Goal: Task Accomplishment & Management: Manage account settings

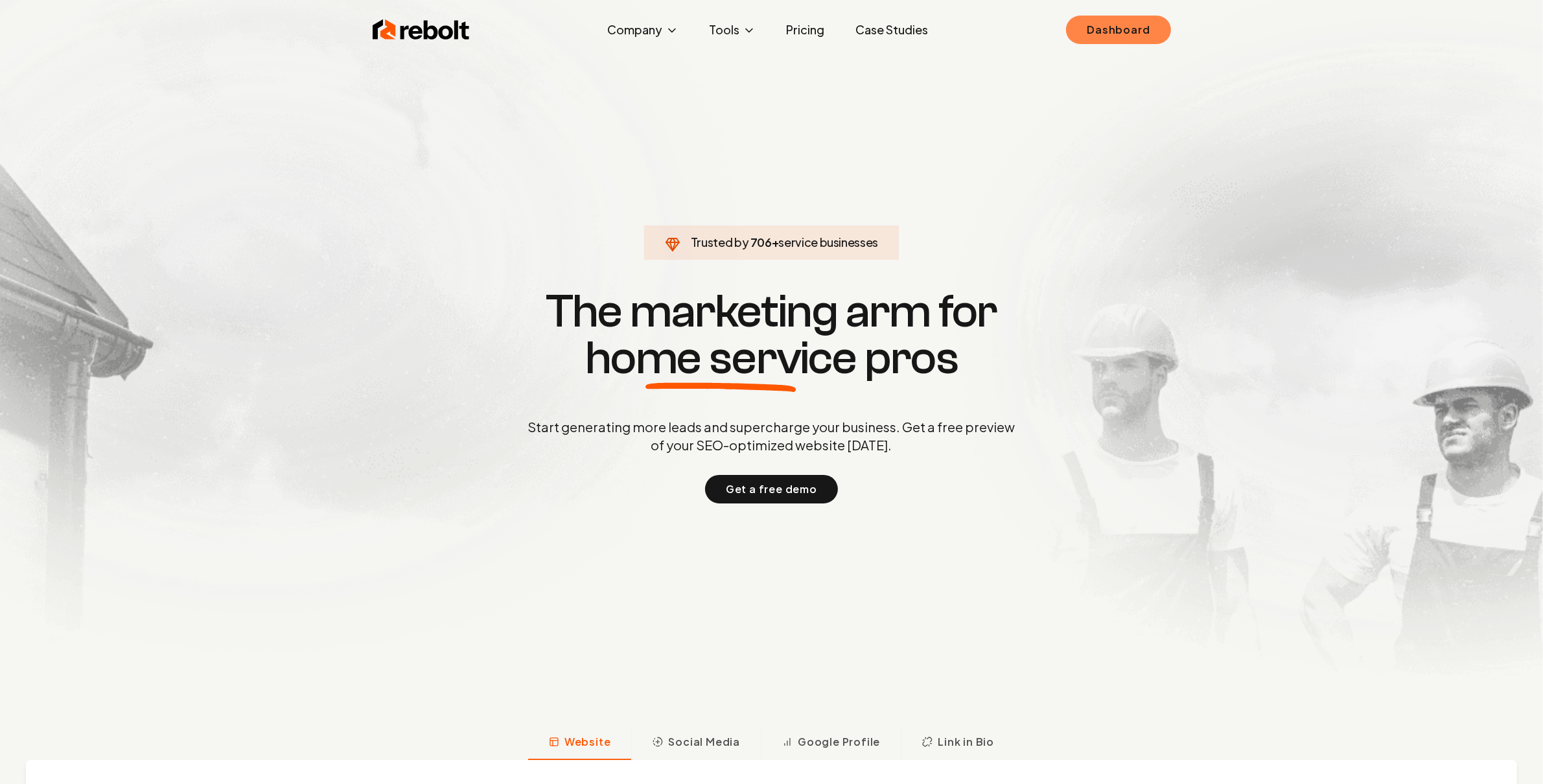
click at [1104, 21] on link "Dashboard" at bounding box center [1118, 30] width 105 height 29
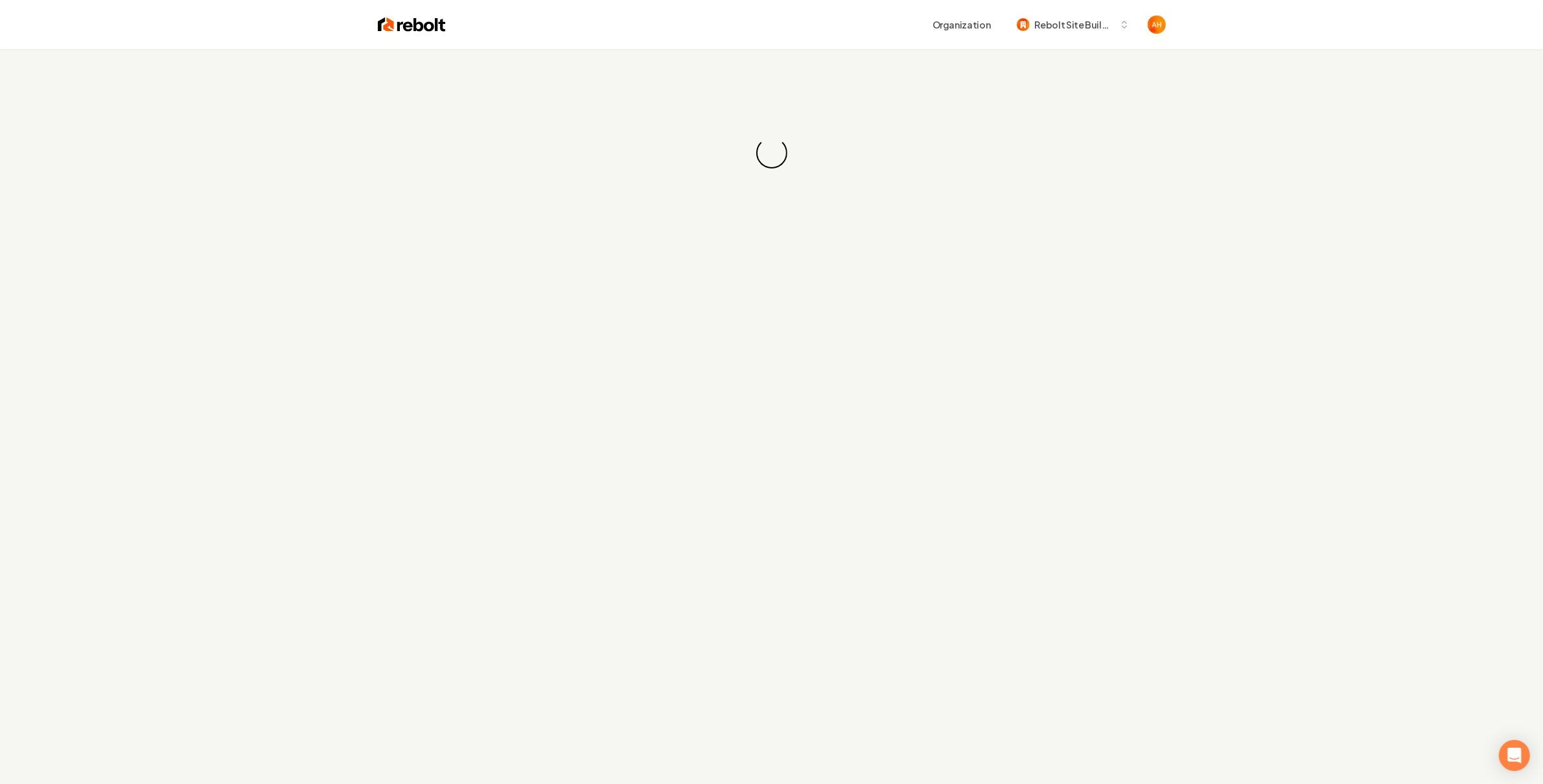
click at [860, 45] on div "Organization Rebolt Site Builder" at bounding box center [771, 24] width 830 height 49
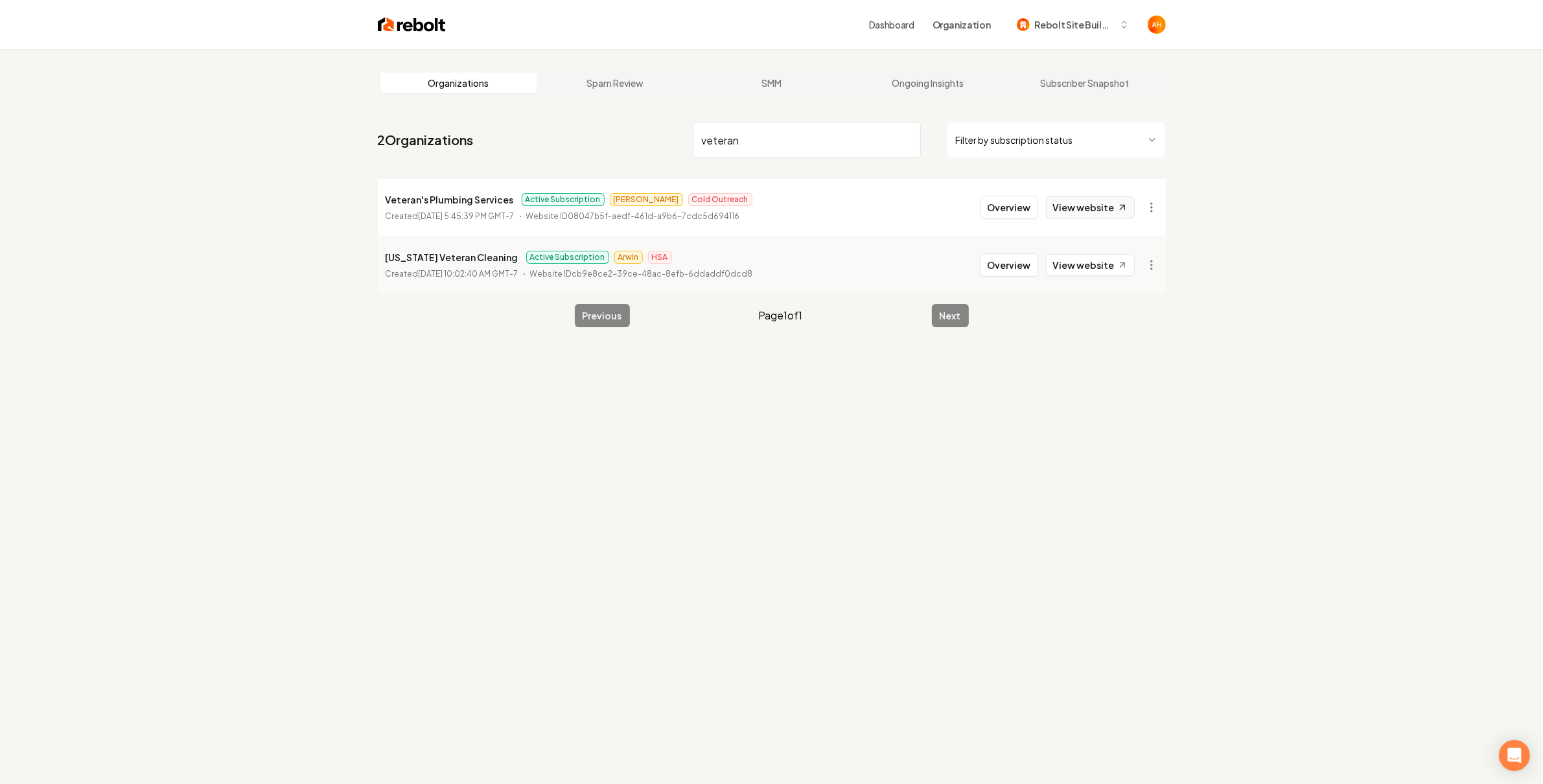
type input "veteran"
click at [1112, 205] on link "View website" at bounding box center [1090, 207] width 89 height 22
drag, startPoint x: 1004, startPoint y: 207, endPoint x: 993, endPoint y: 201, distance: 12.5
click at [1003, 206] on button "Overview" at bounding box center [1009, 207] width 58 height 23
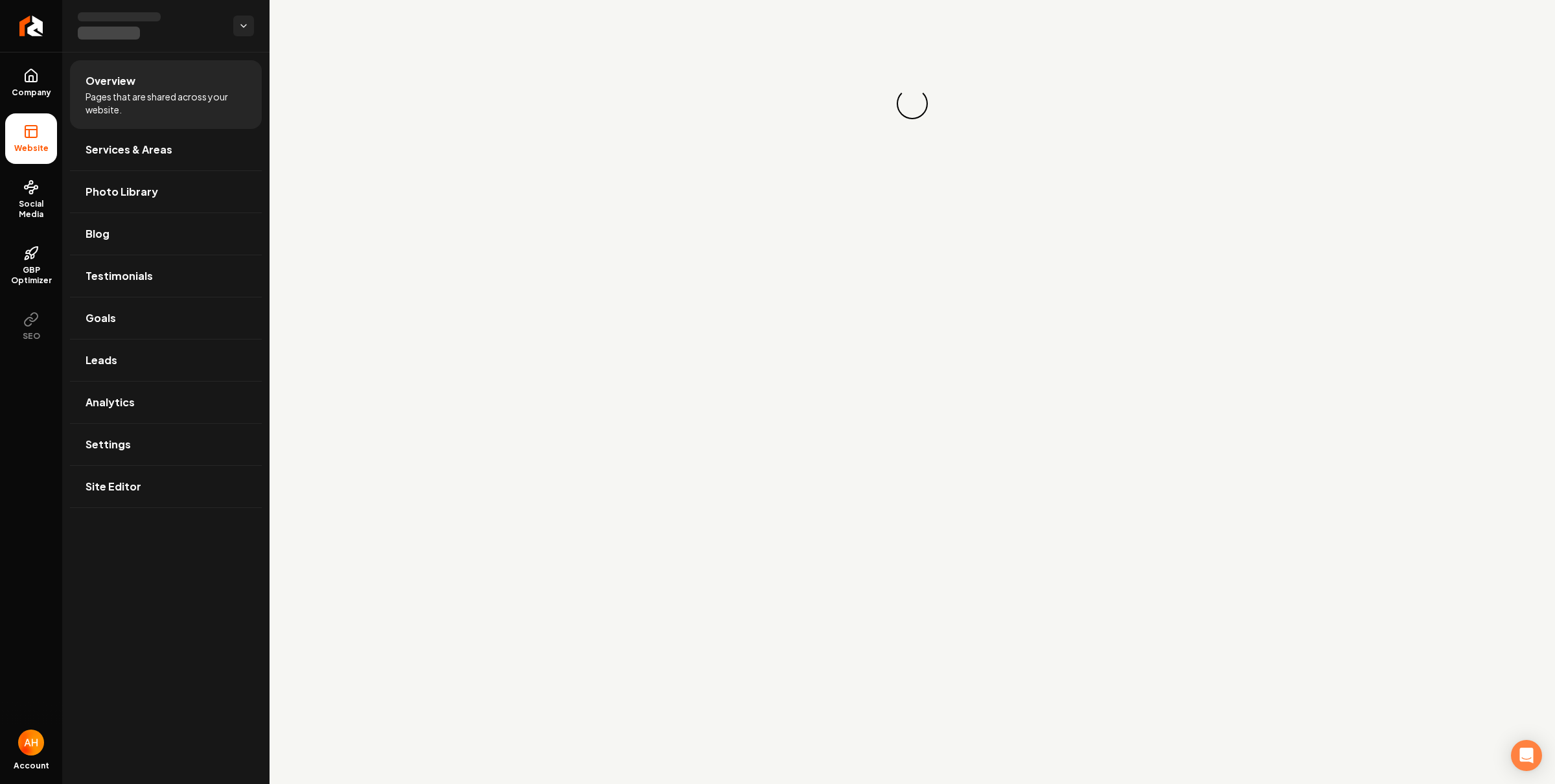
drag, startPoint x: 30, startPoint y: 82, endPoint x: 61, endPoint y: 82, distance: 31.0
click at [30, 82] on icon at bounding box center [31, 76] width 15 height 15
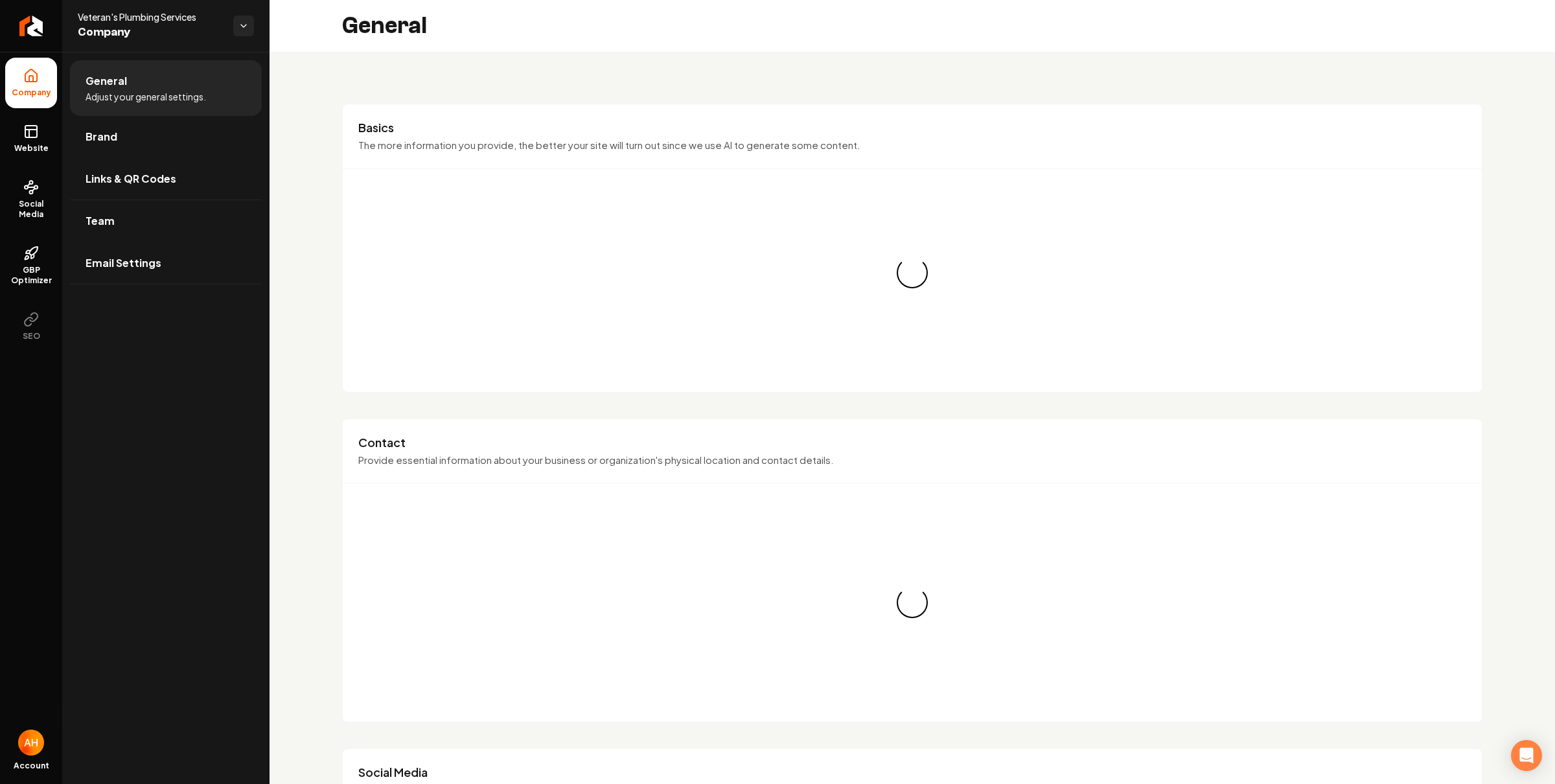
click at [176, 205] on link "Team" at bounding box center [166, 220] width 192 height 41
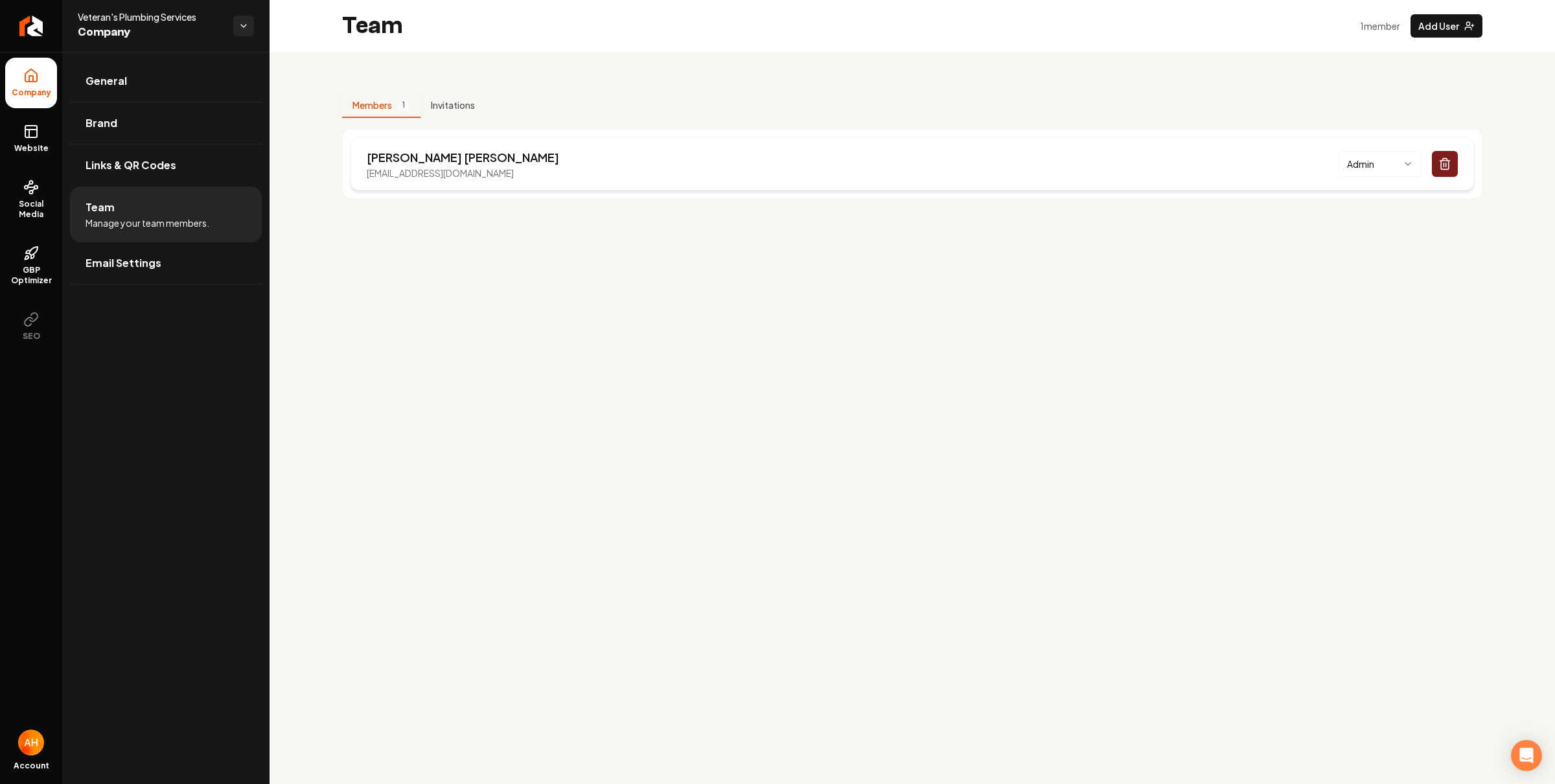
click at [471, 176] on p "[EMAIL_ADDRESS][DOMAIN_NAME]" at bounding box center [462, 173] width 193 height 13
copy p "[EMAIL_ADDRESS][DOMAIN_NAME]"
click at [393, 159] on p "[PERSON_NAME]" at bounding box center [462, 157] width 193 height 18
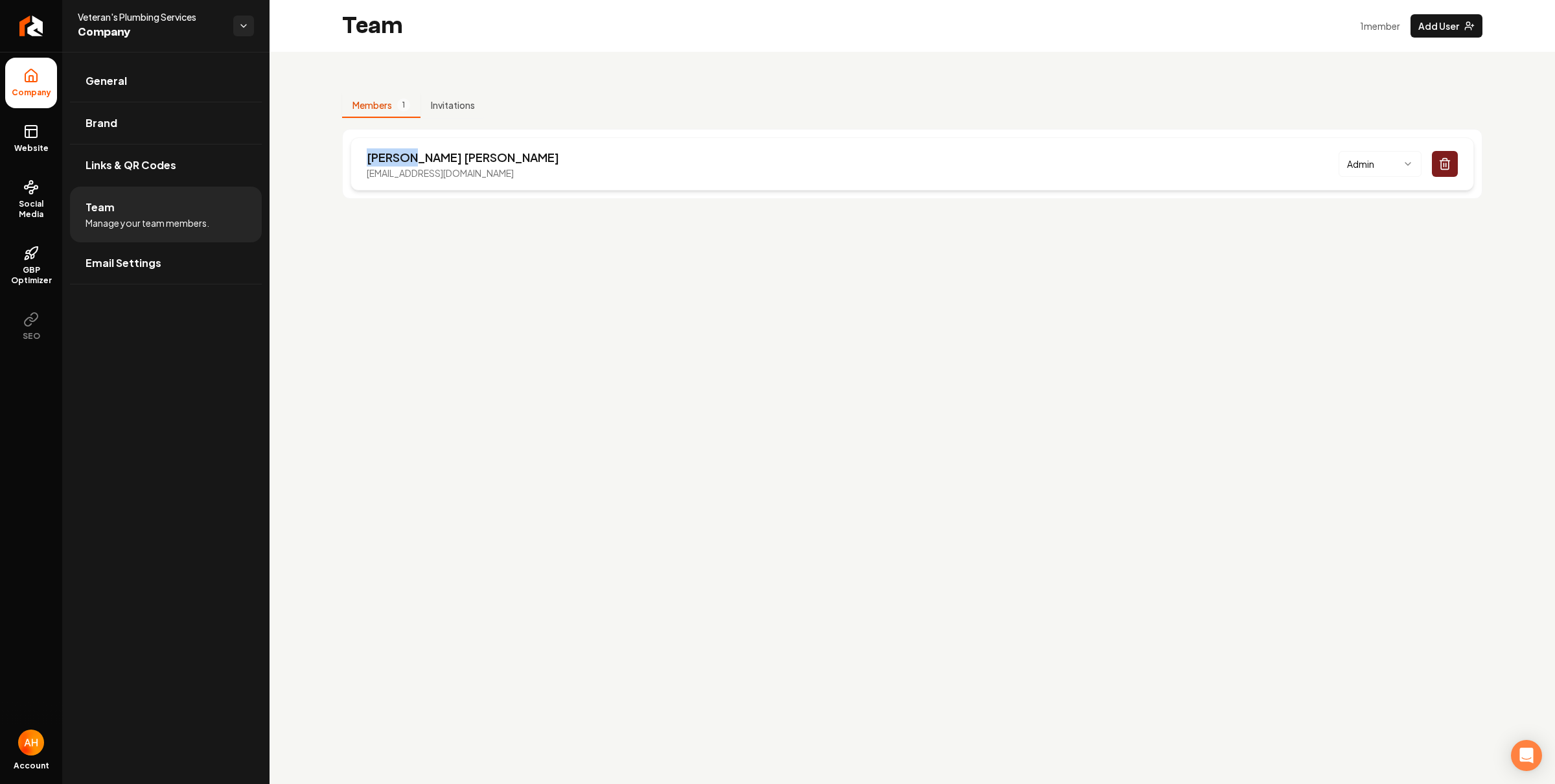
click at [393, 159] on p "[PERSON_NAME]" at bounding box center [462, 157] width 193 height 18
copy p "[PERSON_NAME]"
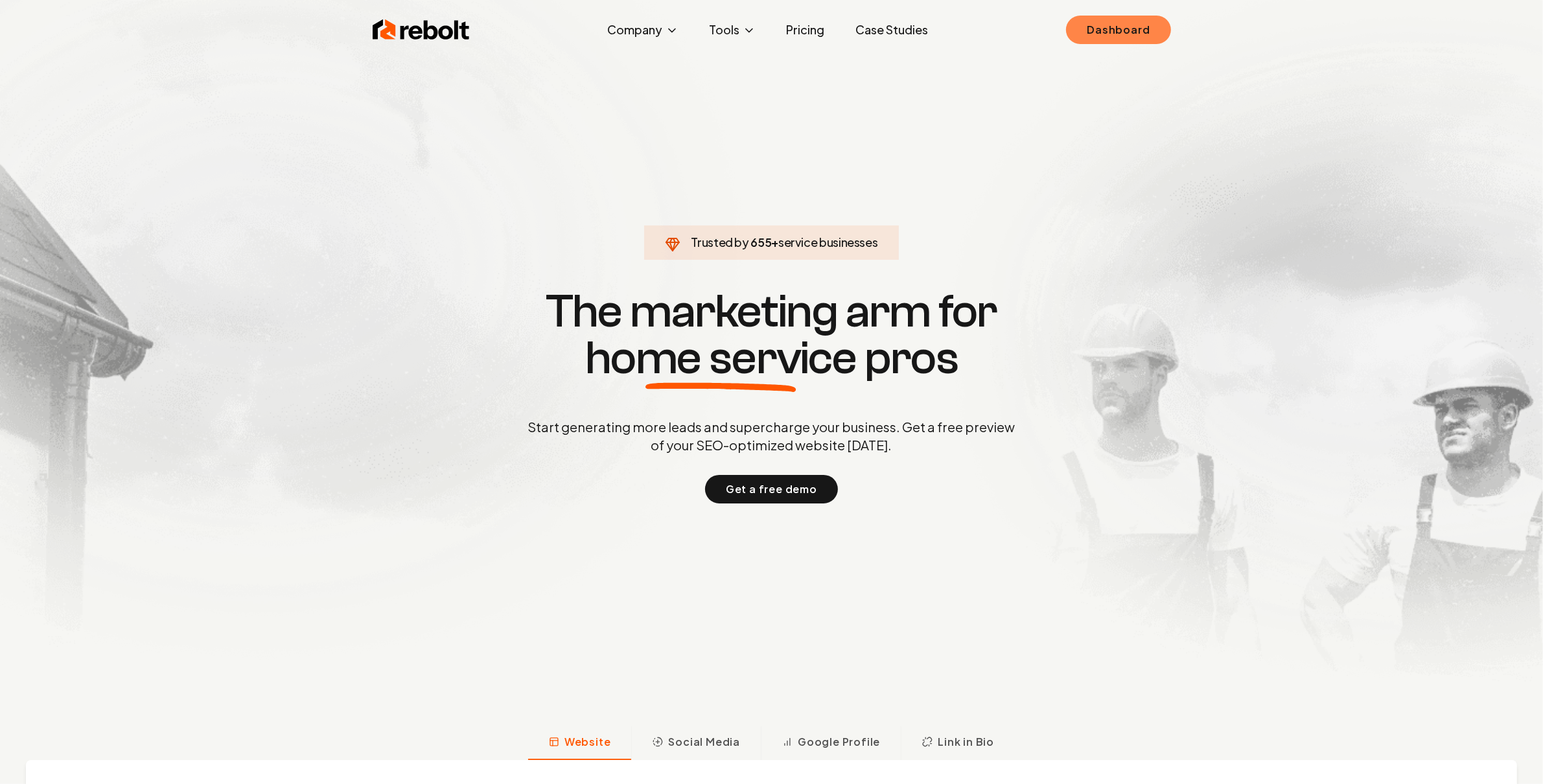
click at [1109, 32] on link "Dashboard" at bounding box center [1118, 30] width 105 height 29
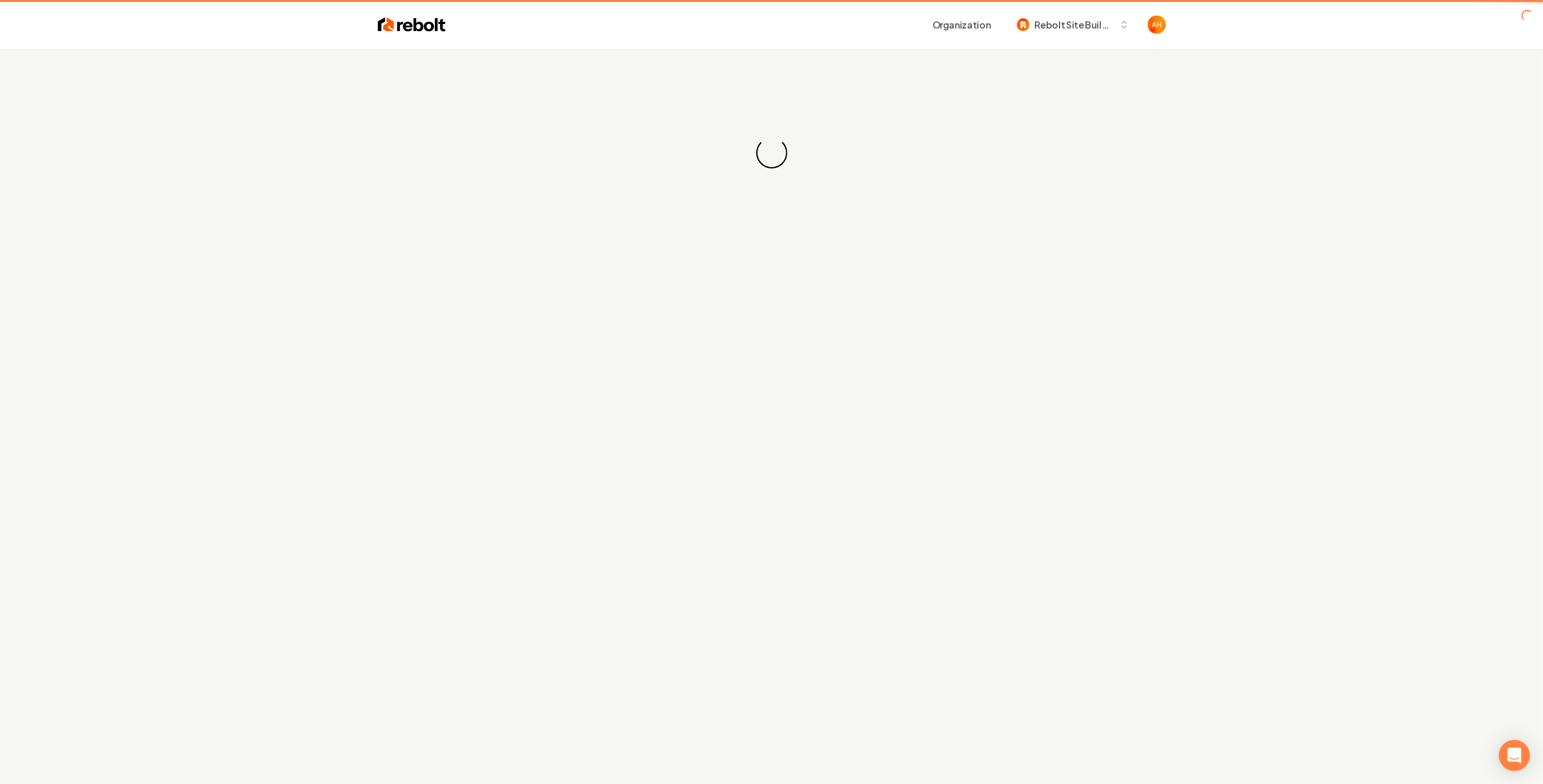
click at [840, 32] on div "Organization Rebolt Site Builder" at bounding box center [806, 25] width 720 height 23
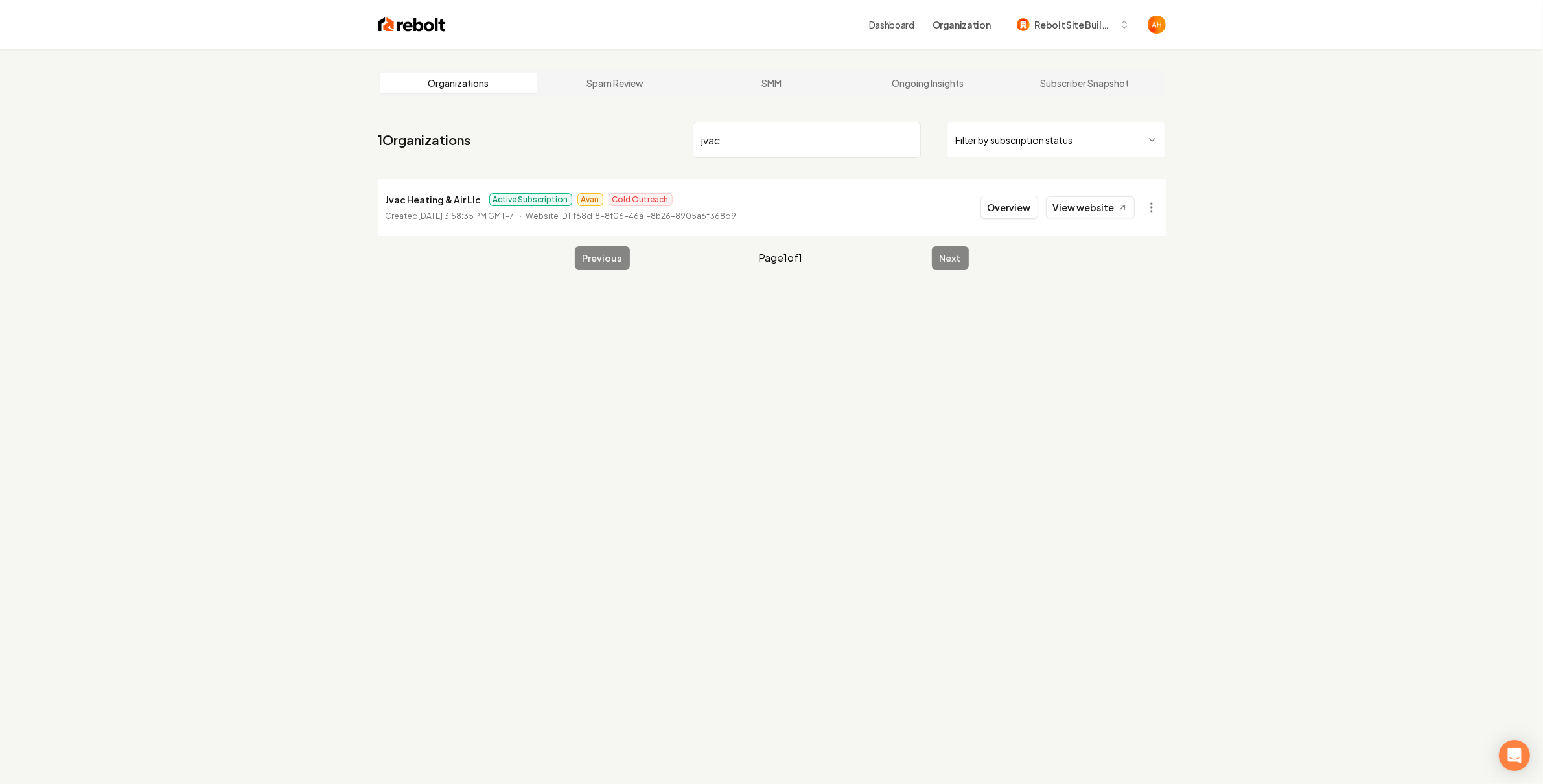
click at [1166, 215] on main "Organizations Spam Review SMM Ongoing Insights Subscriber Snapshot 1 Organizati…" at bounding box center [771, 169] width 830 height 241
click at [1153, 217] on html "Dashboard Organization Rebolt Site Builder Organizations Spam Review SMM Ongoin…" at bounding box center [771, 392] width 1543 height 784
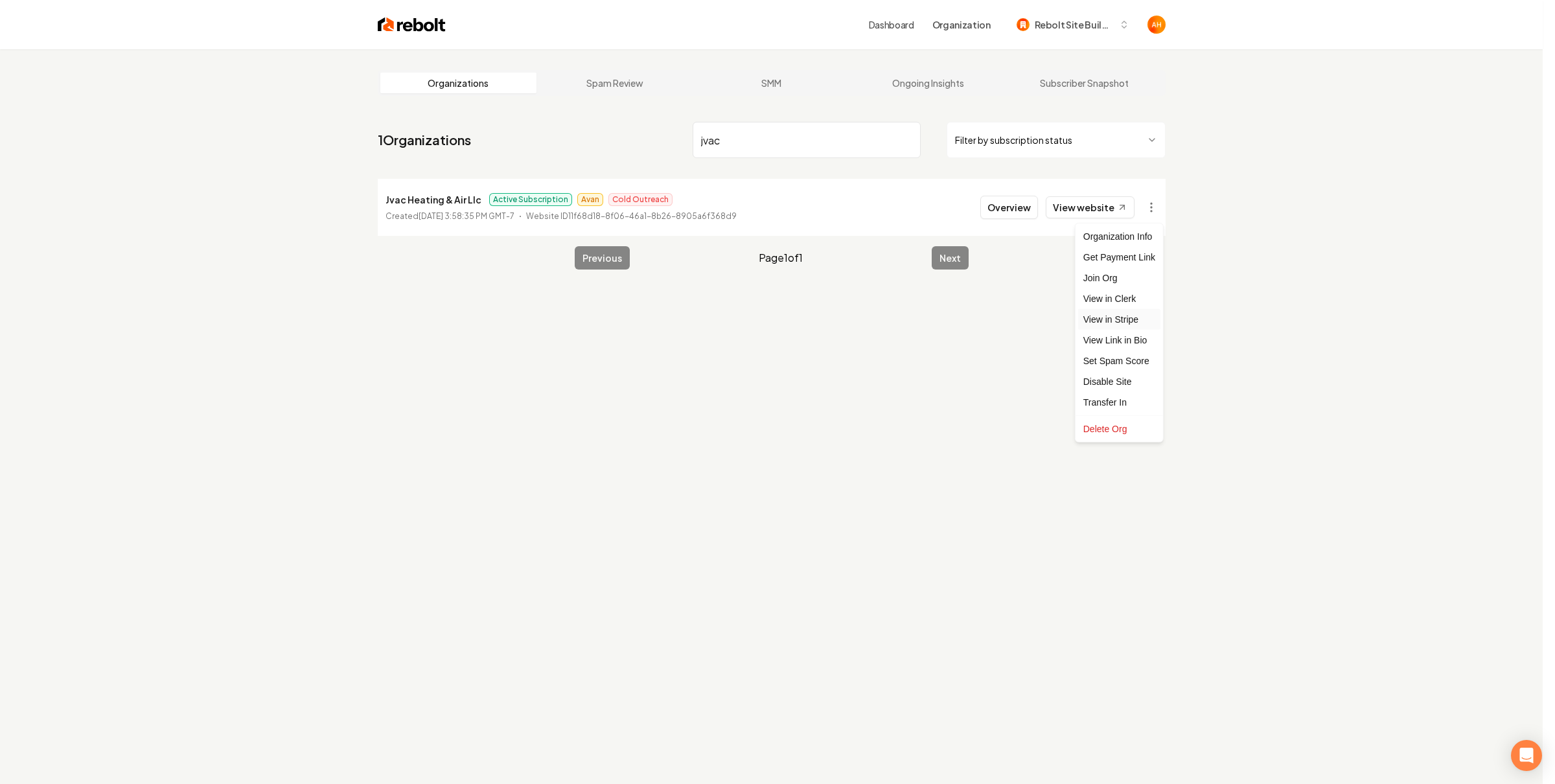
click at [1123, 320] on link "View in Stripe" at bounding box center [1119, 319] width 82 height 21
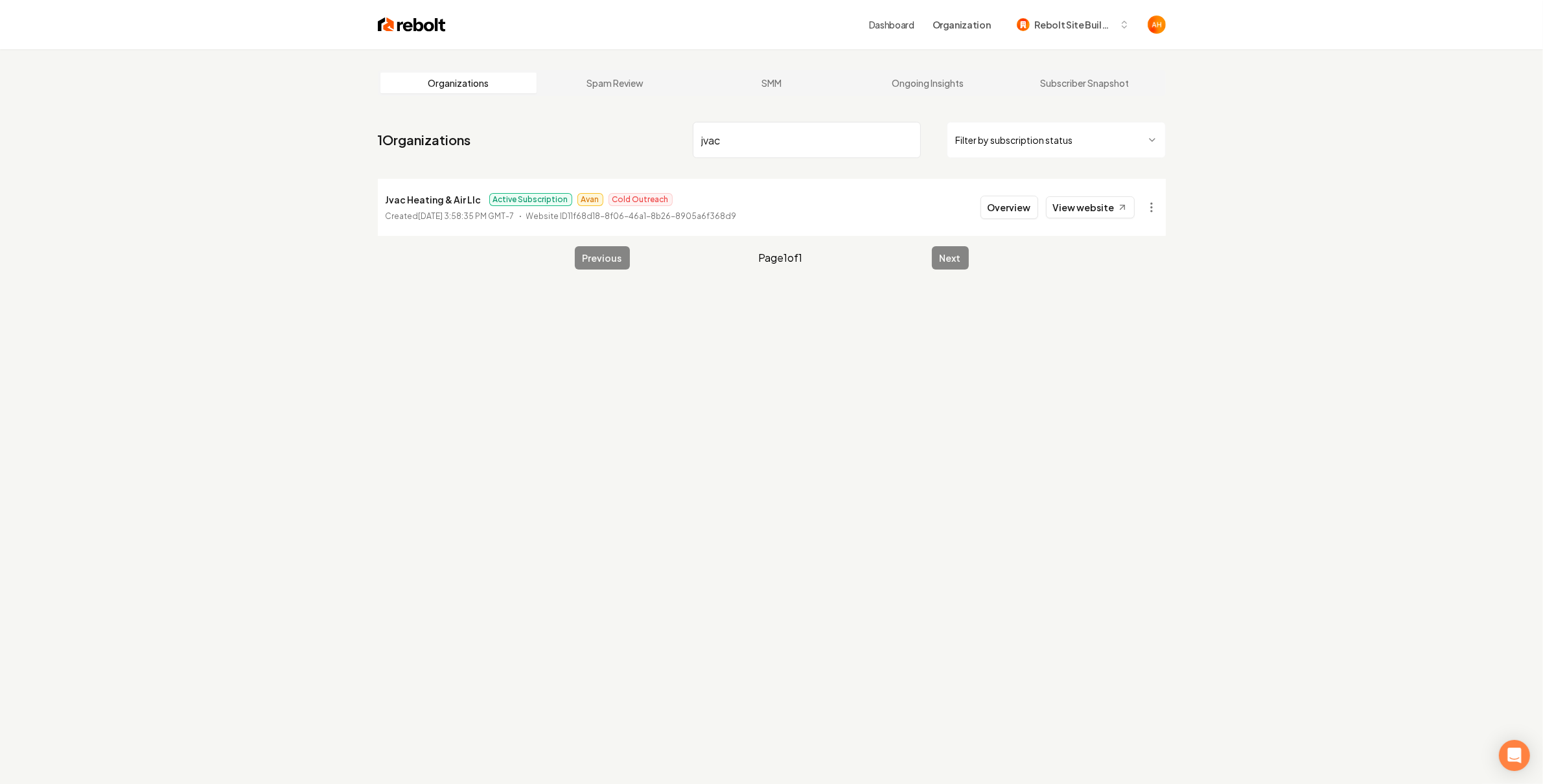
click at [746, 180] on li "Jvac Heating & Air Llc Active Subscription Avan Cold Outreach Created June 3, 2…" at bounding box center [772, 207] width 788 height 57
click at [759, 141] on input "jvac" at bounding box center [807, 140] width 228 height 36
type input "blue diamond"
click at [998, 209] on button "Overview" at bounding box center [1009, 207] width 58 height 23
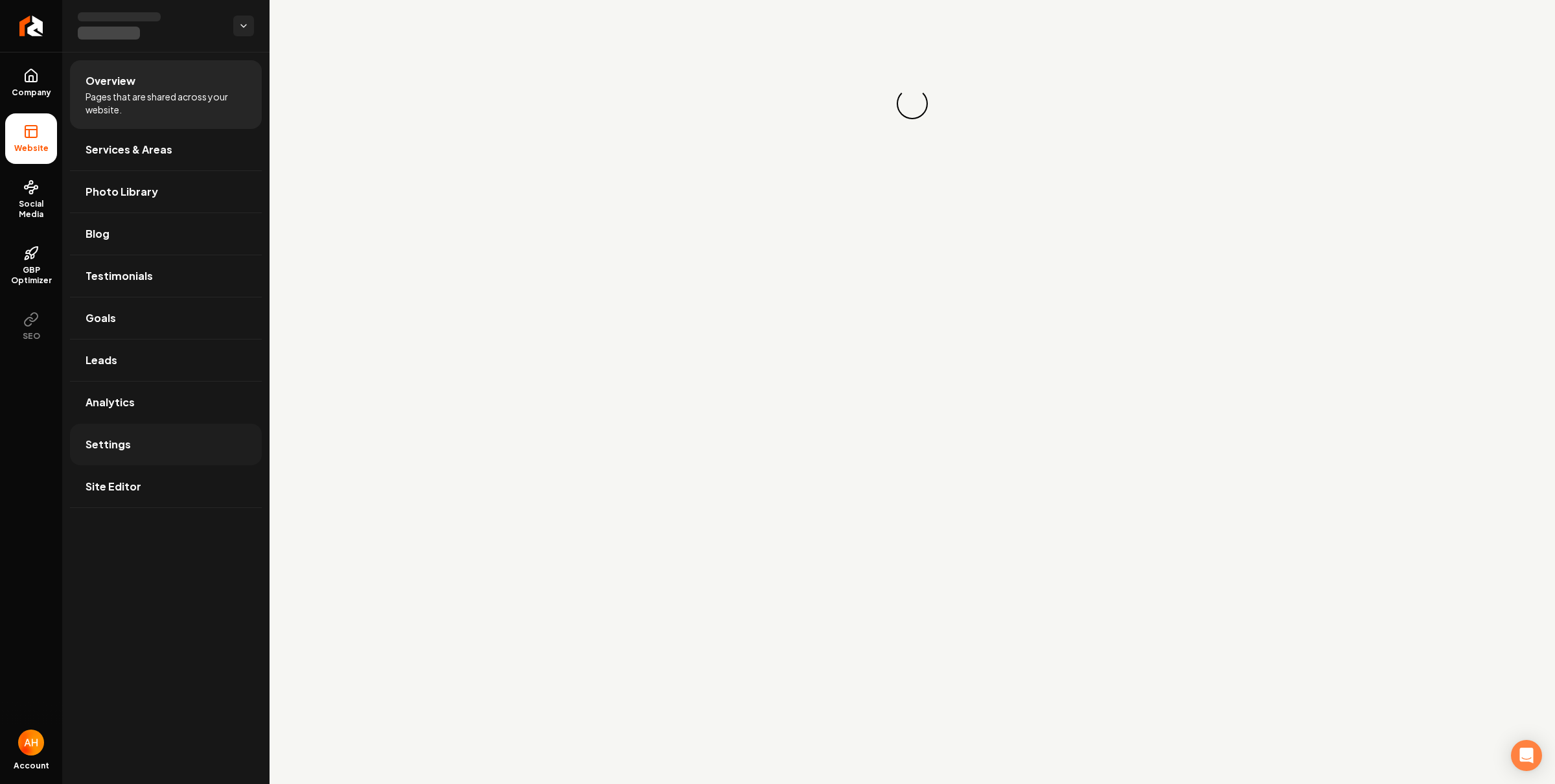
click at [187, 449] on link "Settings" at bounding box center [166, 444] width 192 height 41
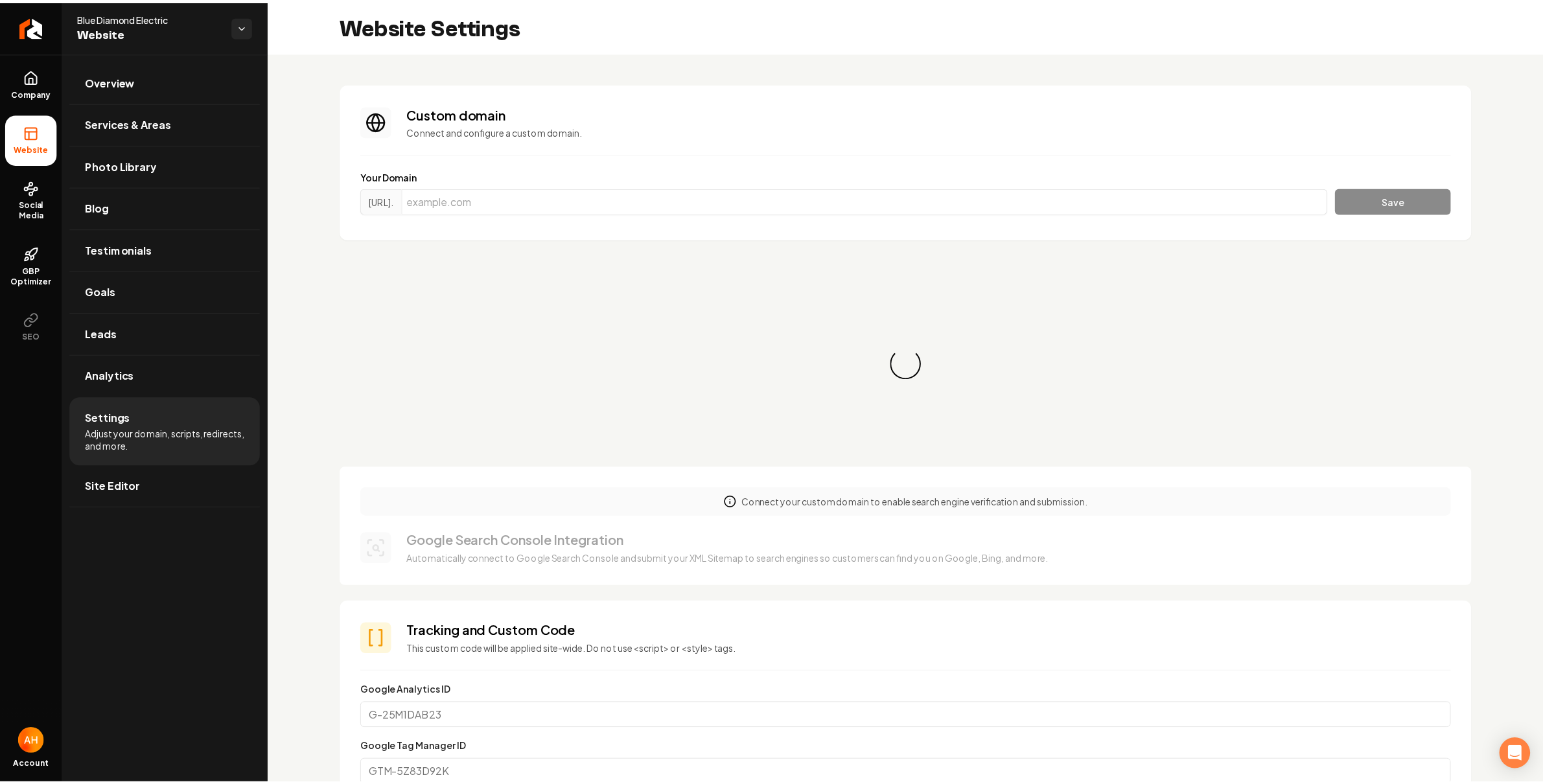
scroll to position [117, 0]
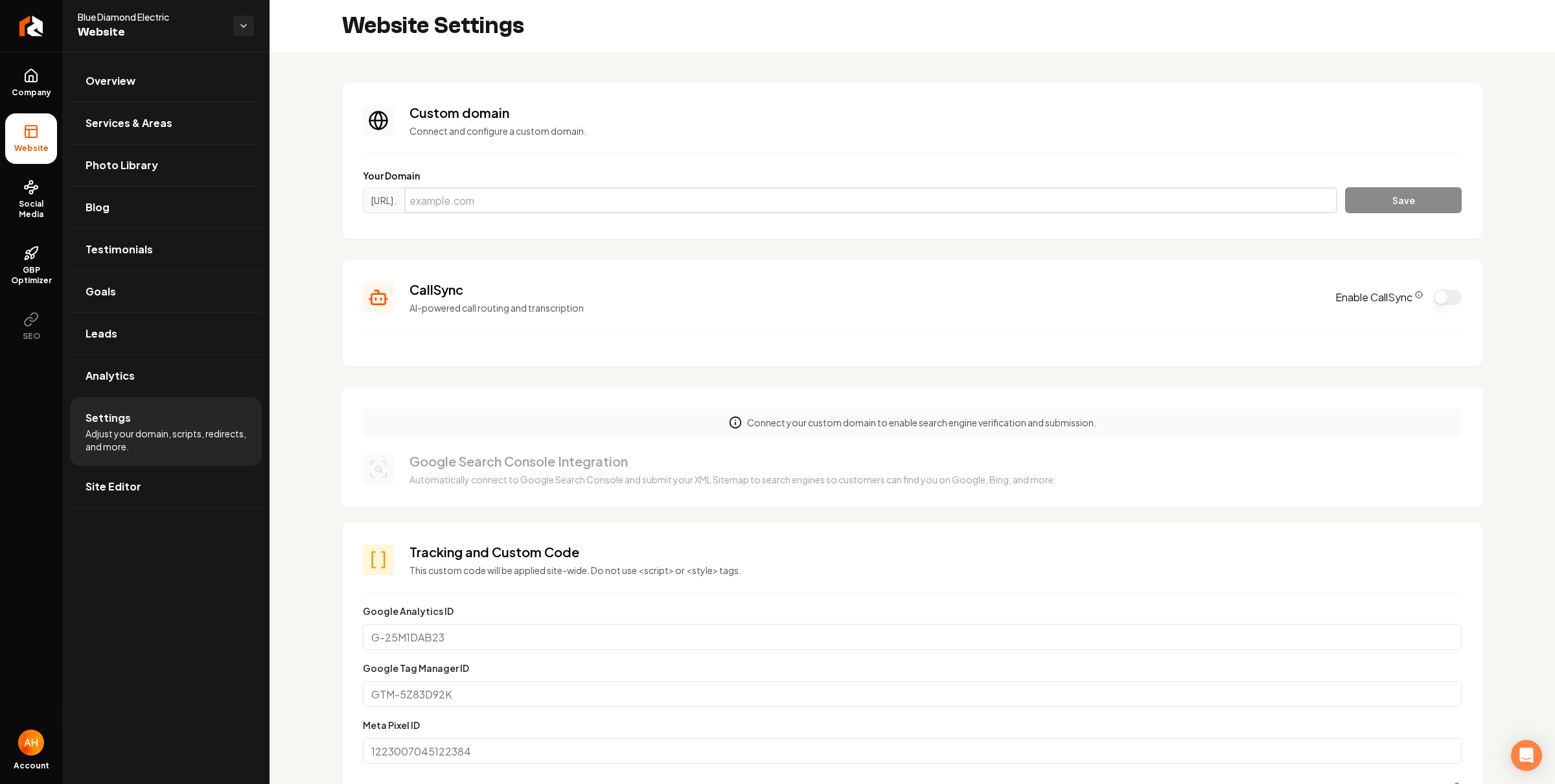
click at [718, 204] on input "Main content area" at bounding box center [870, 199] width 933 height 26
paste input "bluediamond-electric.com"
type input "bluediamond-electric.com"
click at [1406, 206] on button "Save" at bounding box center [1404, 199] width 117 height 26
click at [34, 195] on icon at bounding box center [31, 187] width 15 height 15
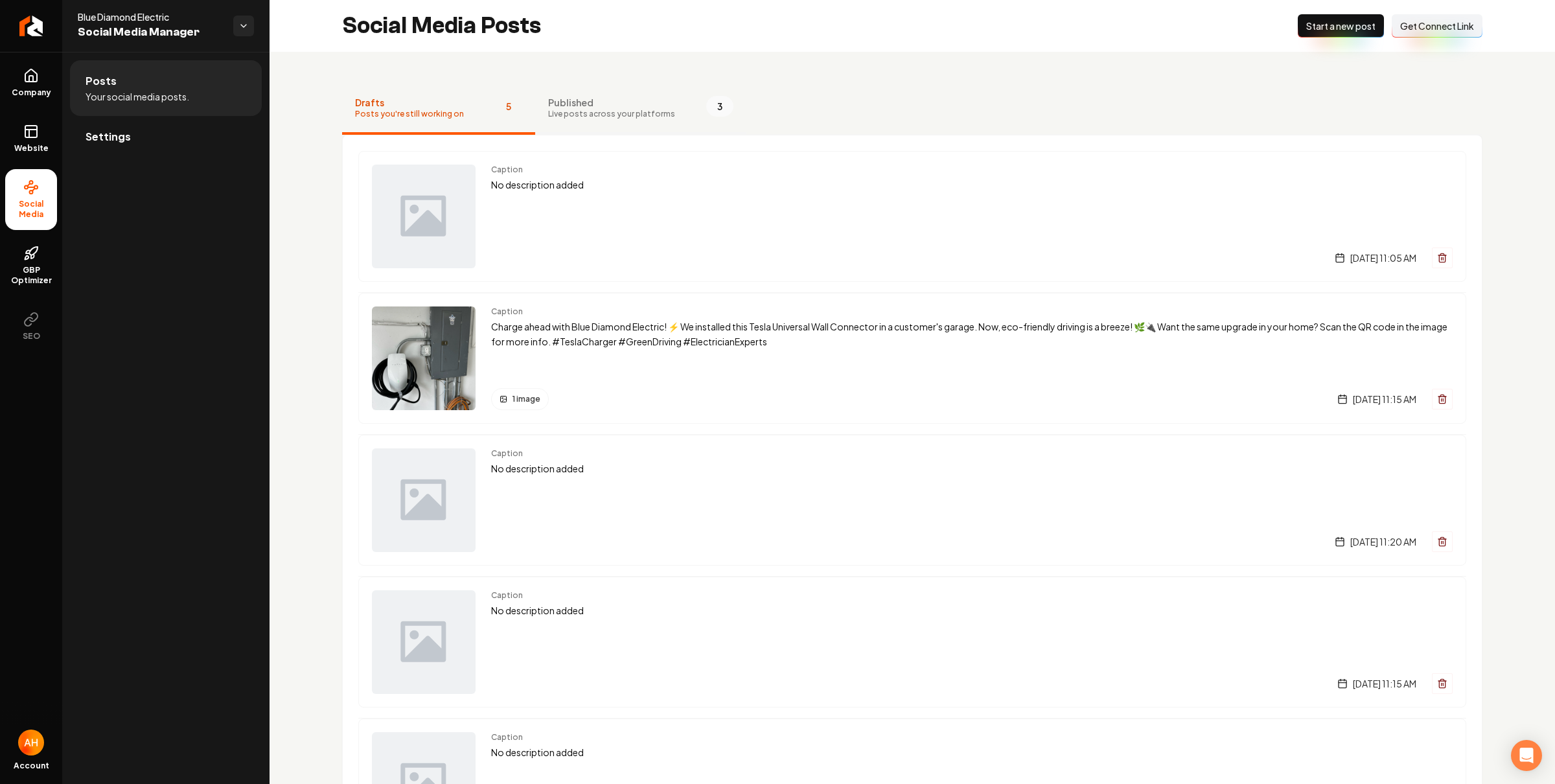
click at [589, 121] on button "Published Live posts across your platforms 3" at bounding box center [640, 108] width 211 height 52
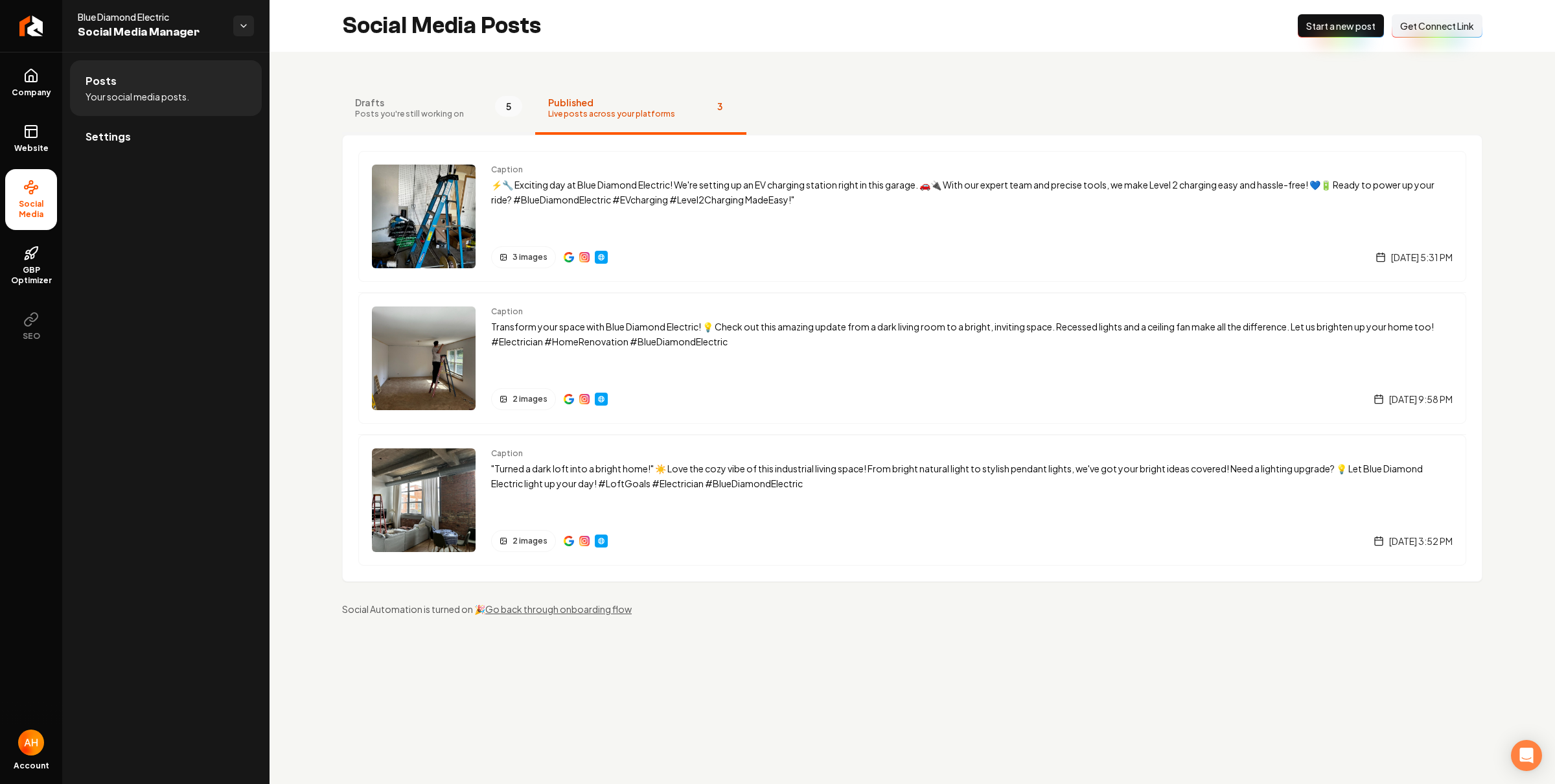
click at [437, 110] on span "Posts you're still working on" at bounding box center [409, 114] width 109 height 11
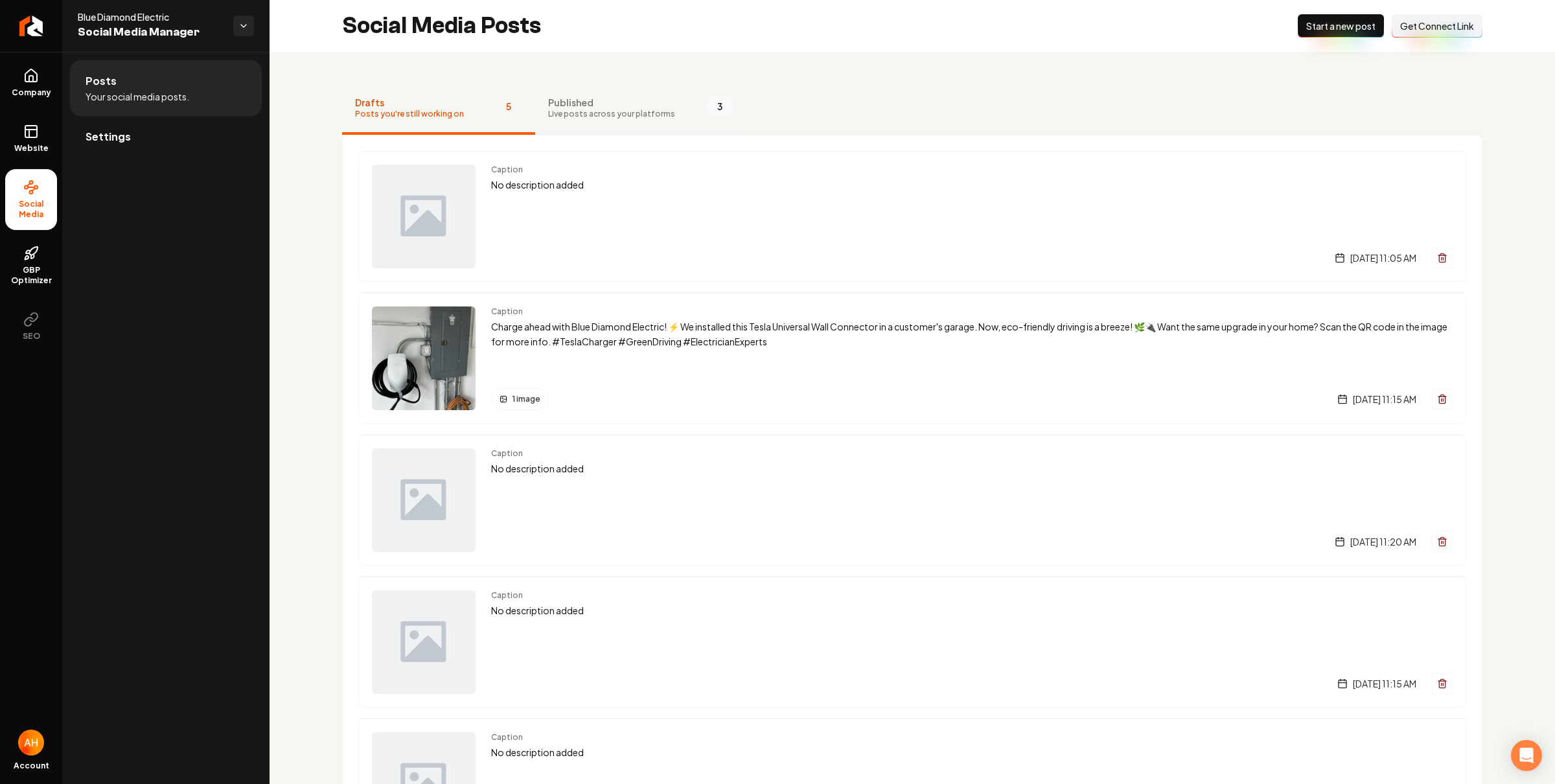
click at [568, 106] on span "Published" at bounding box center [612, 103] width 127 height 13
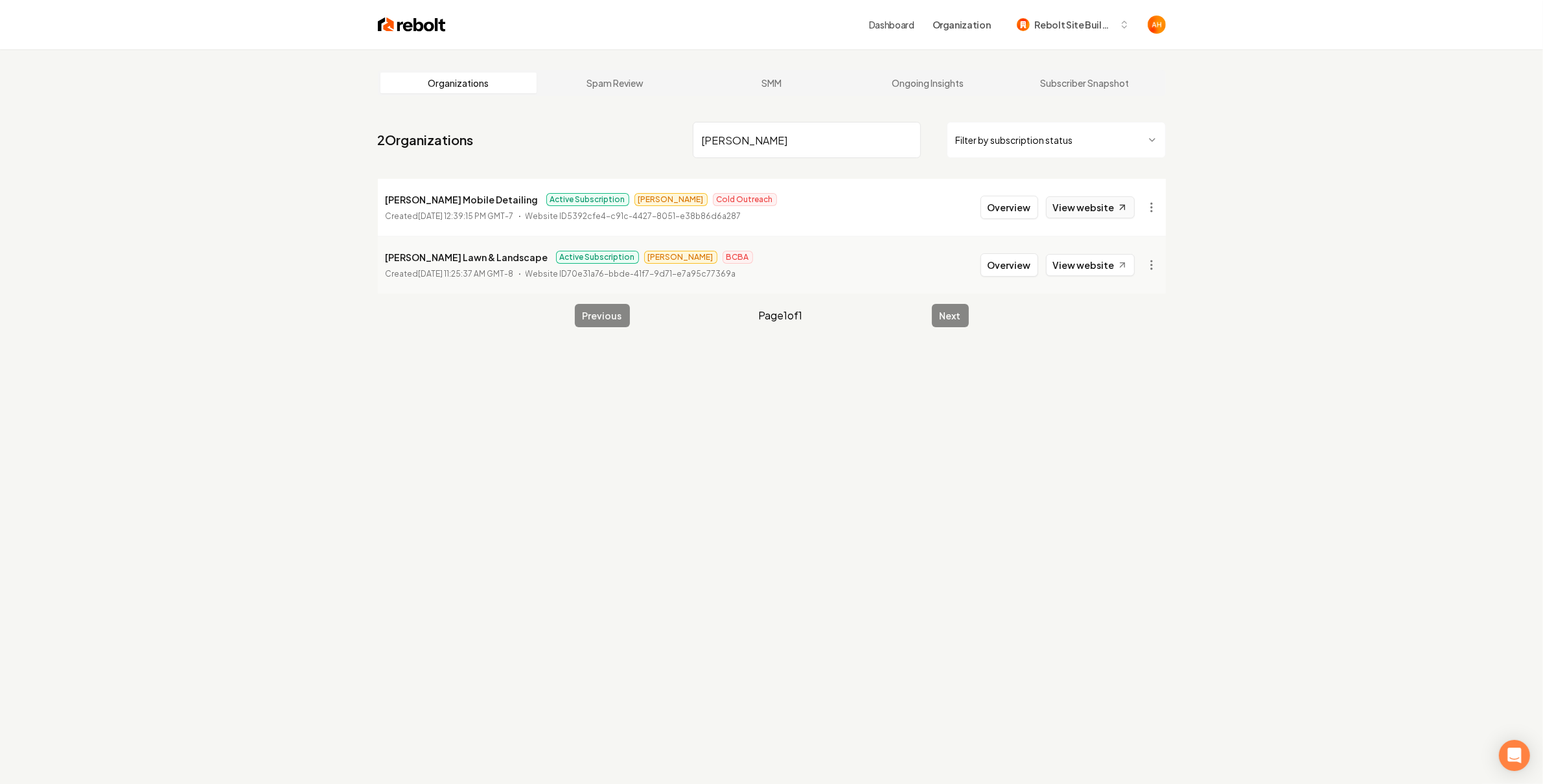
click at [1114, 201] on link "View website" at bounding box center [1090, 207] width 89 height 22
click at [862, 139] on input "holmes" at bounding box center [807, 140] width 228 height 36
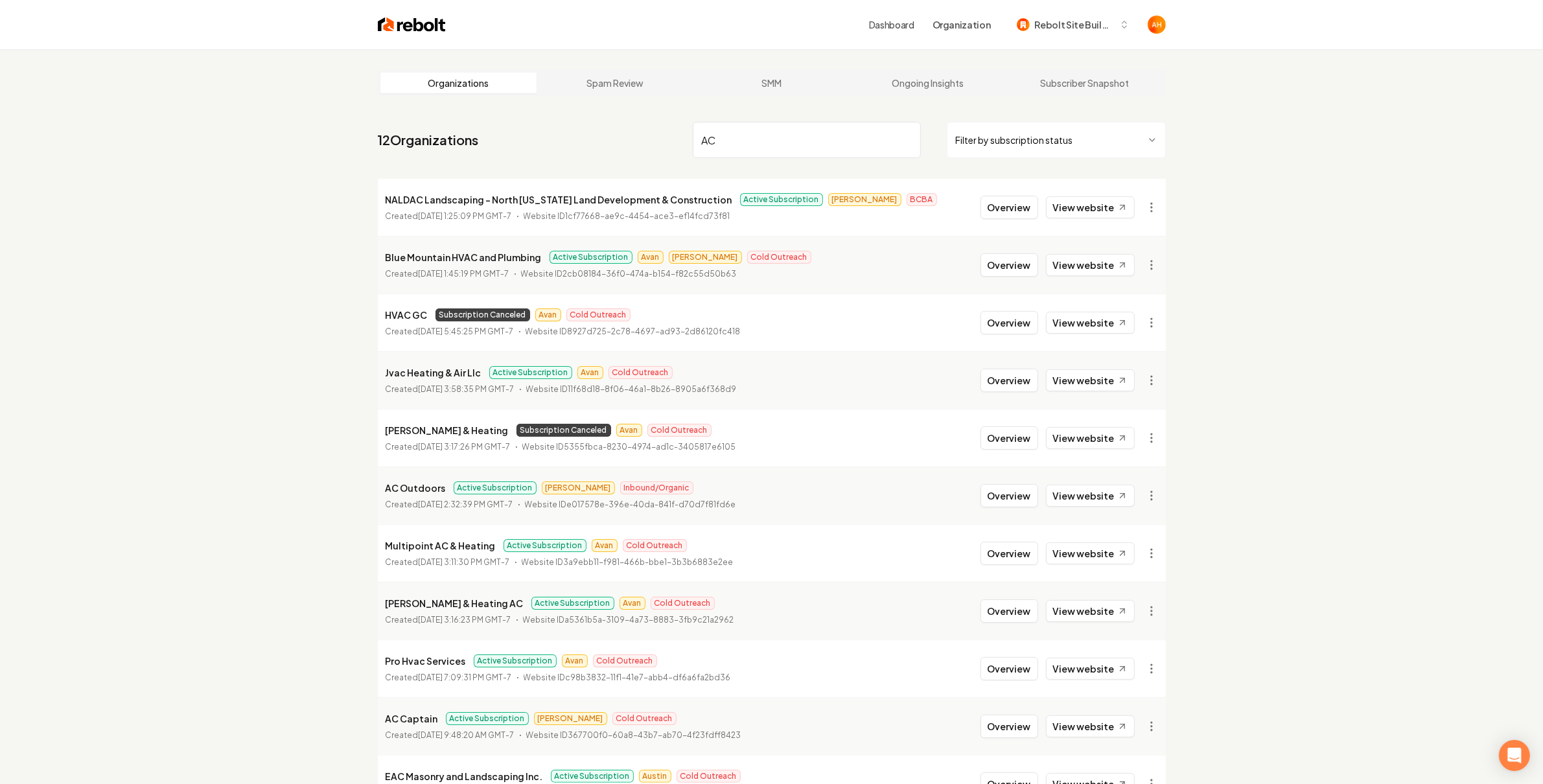
type input "AC"
